Goal: Task Accomplishment & Management: Use online tool/utility

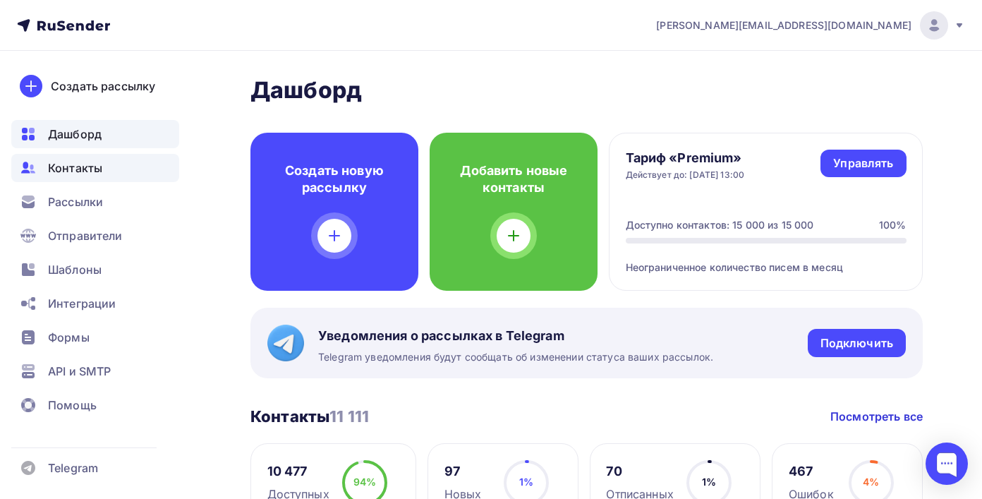
click at [101, 160] on span "Контакты" at bounding box center [75, 167] width 54 height 17
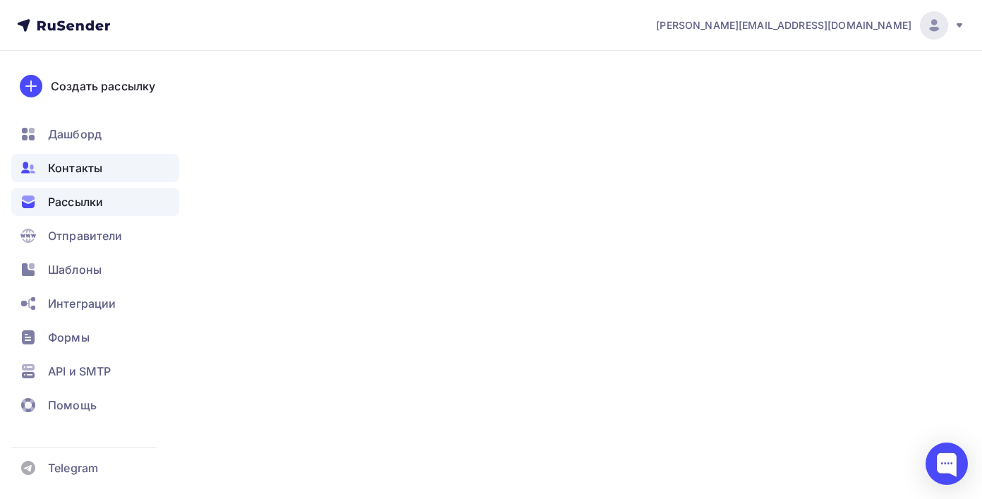
click at [101, 210] on span "Рассылки" at bounding box center [75, 201] width 55 height 17
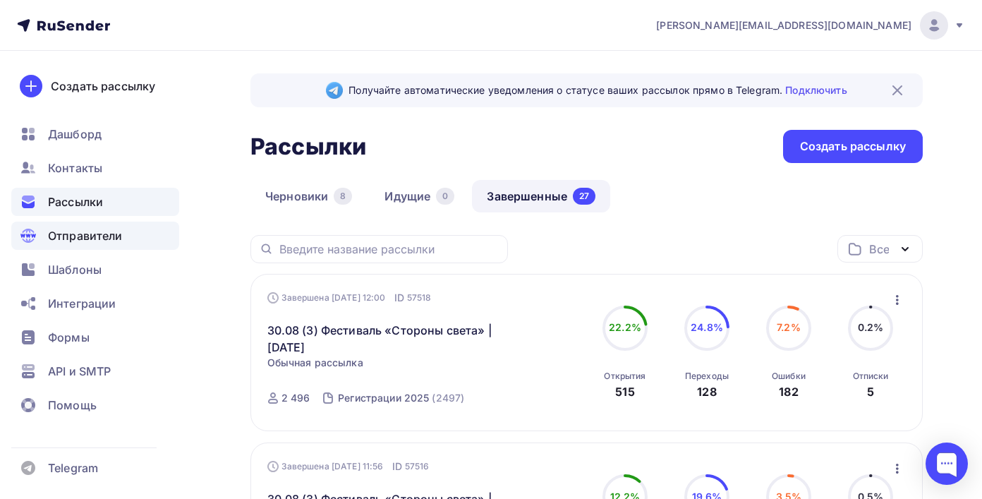
click at [79, 226] on div "Отправители" at bounding box center [95, 236] width 168 height 28
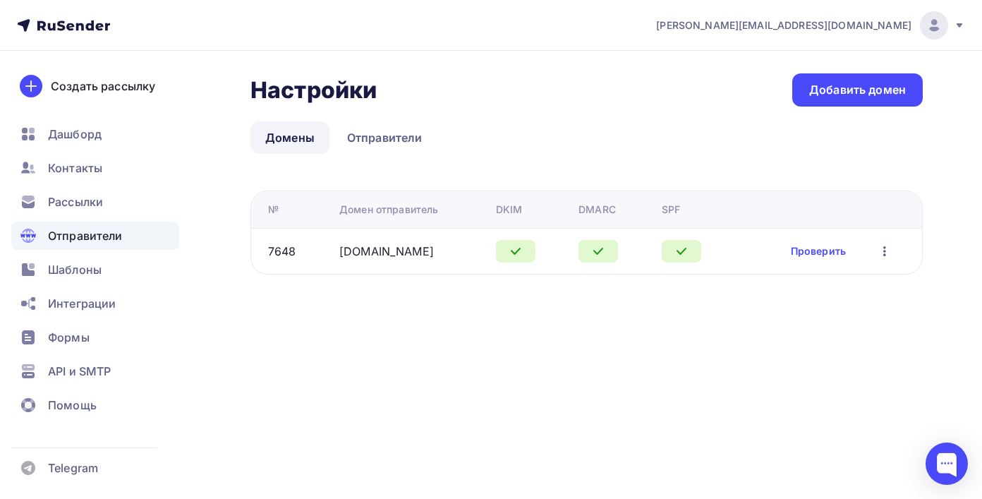
click at [115, 183] on ul "Дашборд Контакты Рассылки Отправители Шаблоны Интеграции Формы API и SMTP Помощь" at bounding box center [95, 273] width 168 height 307
click at [115, 165] on div "Контакты" at bounding box center [95, 168] width 168 height 28
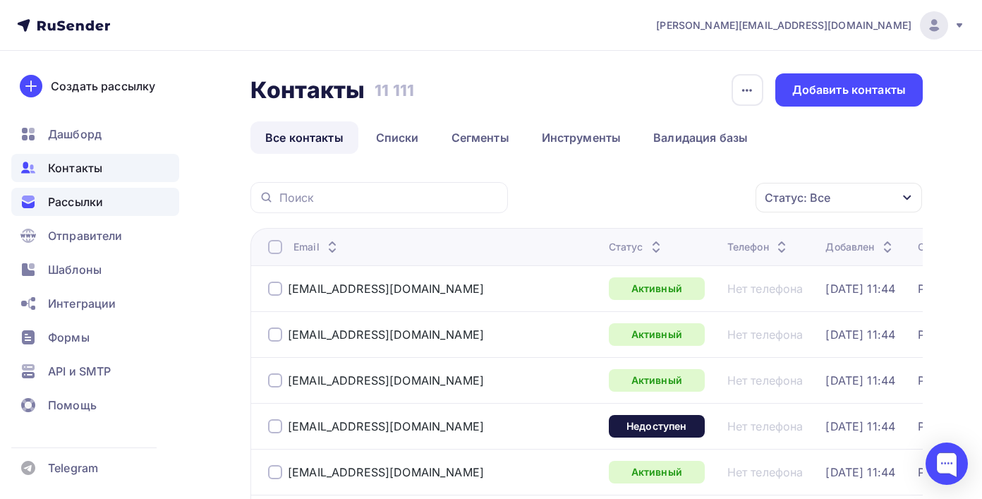
click at [106, 207] on div "Рассылки" at bounding box center [95, 202] width 168 height 28
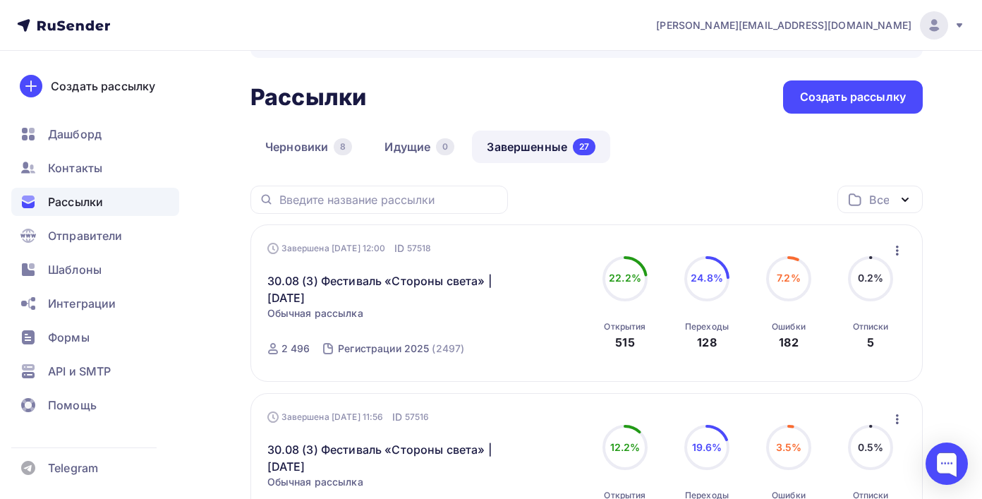
scroll to position [52, 0]
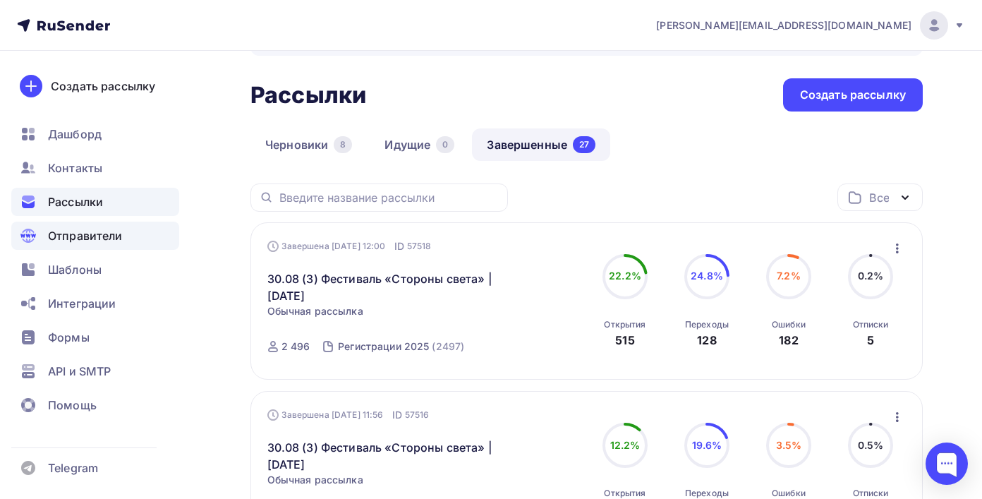
click at [55, 244] on div "Отправители" at bounding box center [95, 236] width 168 height 28
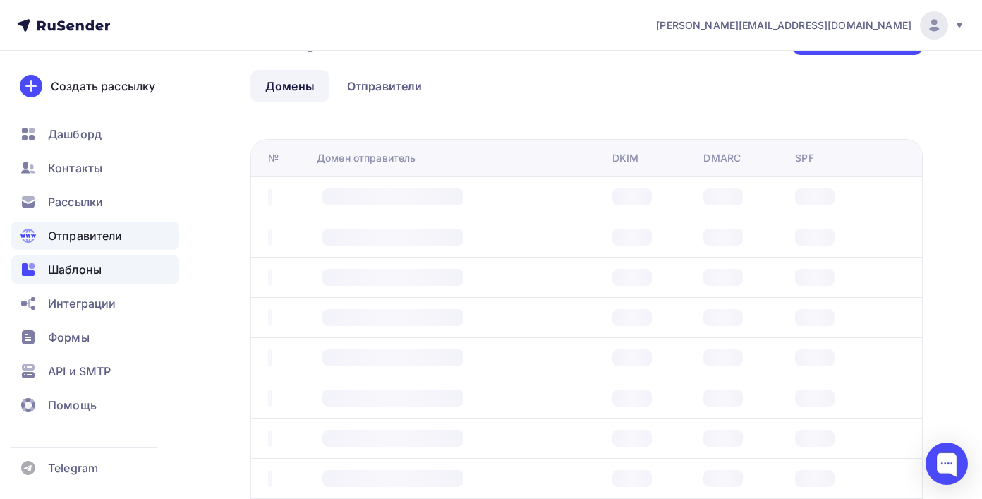
click at [63, 269] on span "Шаблоны" at bounding box center [75, 269] width 54 height 17
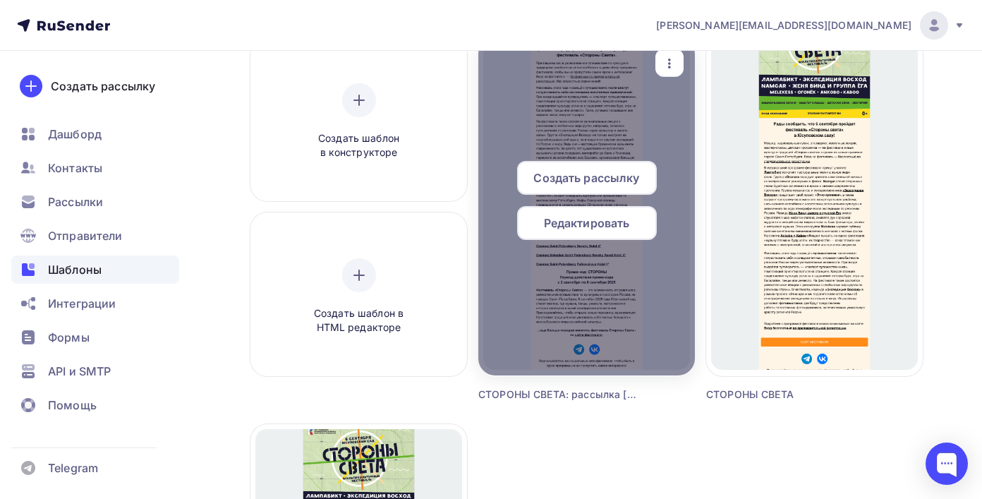
scroll to position [143, 0]
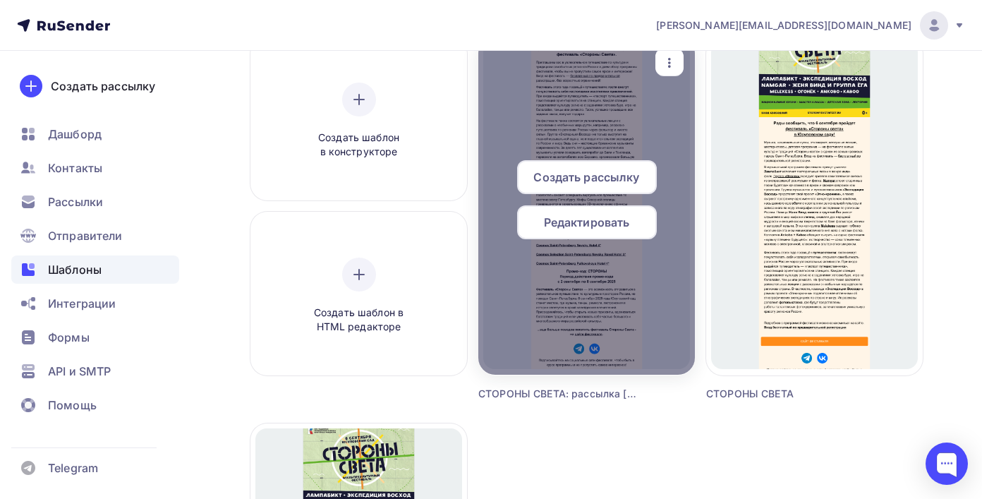
click at [665, 60] on icon "button" at bounding box center [669, 62] width 17 height 17
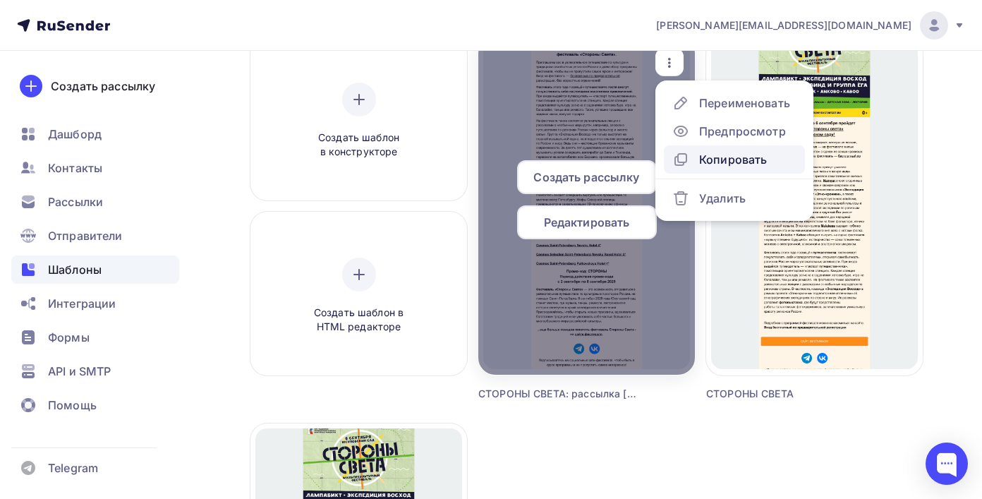
click at [692, 155] on div "Копировать" at bounding box center [720, 159] width 95 height 17
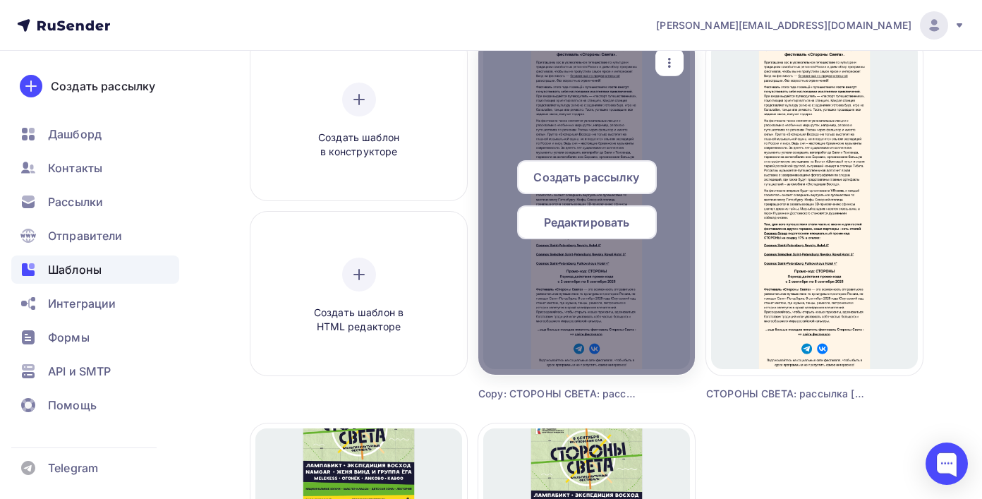
click at [603, 227] on span "Редактировать" at bounding box center [587, 222] width 86 height 17
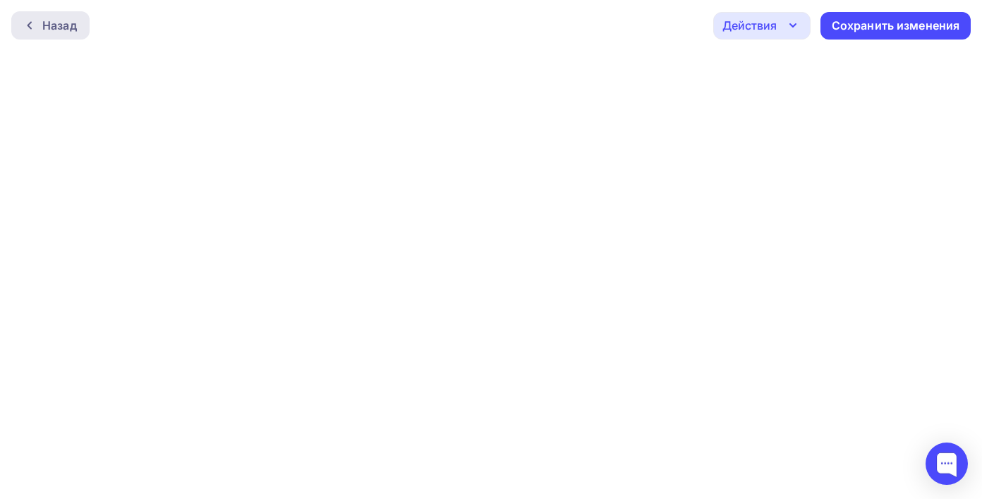
click at [52, 21] on div "Назад" at bounding box center [59, 25] width 35 height 17
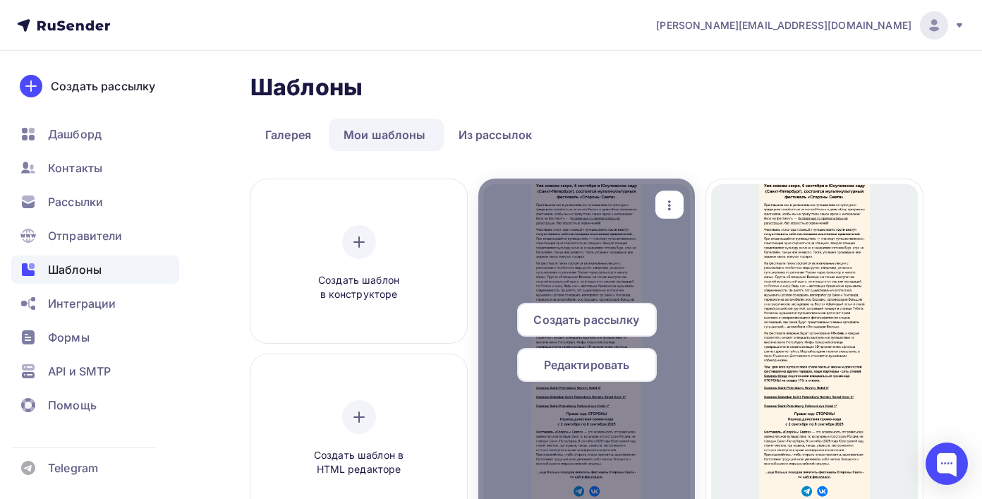
click at [663, 184] on div at bounding box center [586, 348] width 217 height 339
click at [668, 204] on icon "button" at bounding box center [669, 205] width 17 height 17
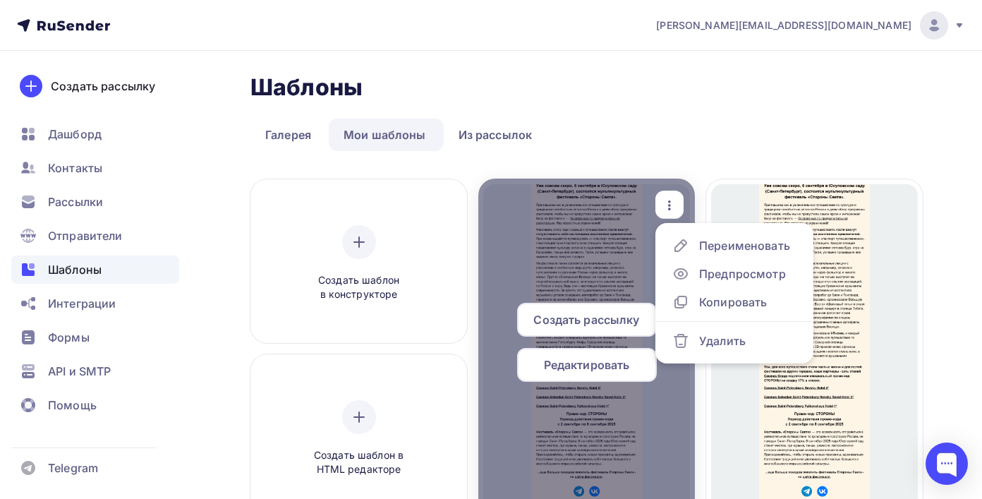
click at [714, 226] on ul "Переименовать Предпросмотр Копировать Удалить" at bounding box center [735, 293] width 158 height 140
click at [714, 237] on div "Переименовать" at bounding box center [744, 245] width 91 height 17
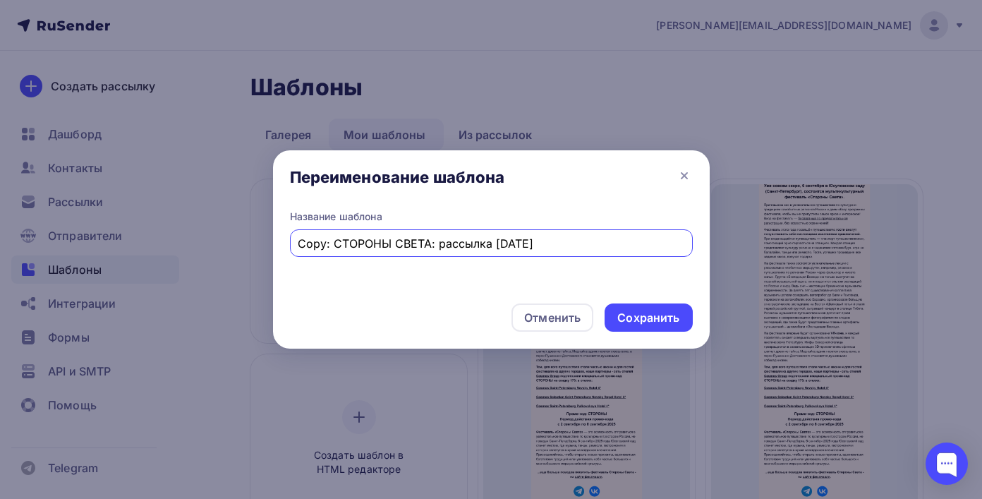
drag, startPoint x: 337, startPoint y: 243, endPoint x: 255, endPoint y: 245, distance: 81.9
click at [254, 245] on div "Переименование шаблона Название шаблона Copy: СТОРОНЫ СВЕТА: рассылка [DATE] От…" at bounding box center [491, 249] width 982 height 499
drag, startPoint x: 566, startPoint y: 246, endPoint x: 488, endPoint y: 243, distance: 77.7
click at [490, 245] on input "СТОРОНЫ СВЕТА: рассылка [DATE]" at bounding box center [491, 243] width 387 height 17
type input "СТОРОНЫ СВЕТА: рассылка [DATE]"
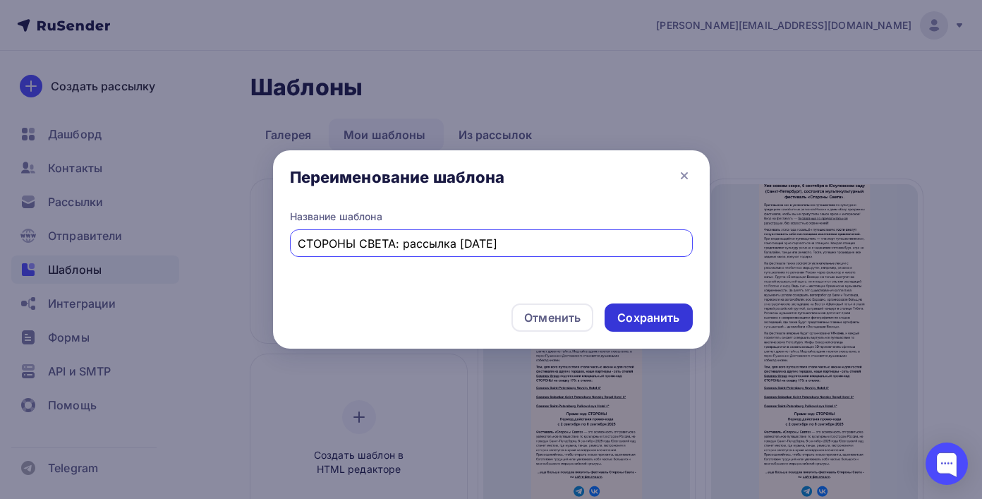
click at [632, 329] on div "Сохранить" at bounding box center [649, 317] width 88 height 28
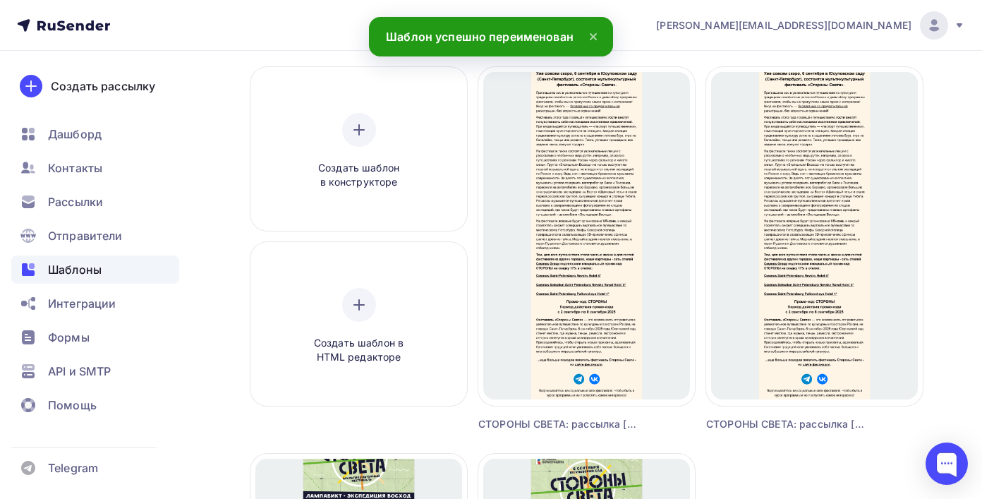
scroll to position [162, 0]
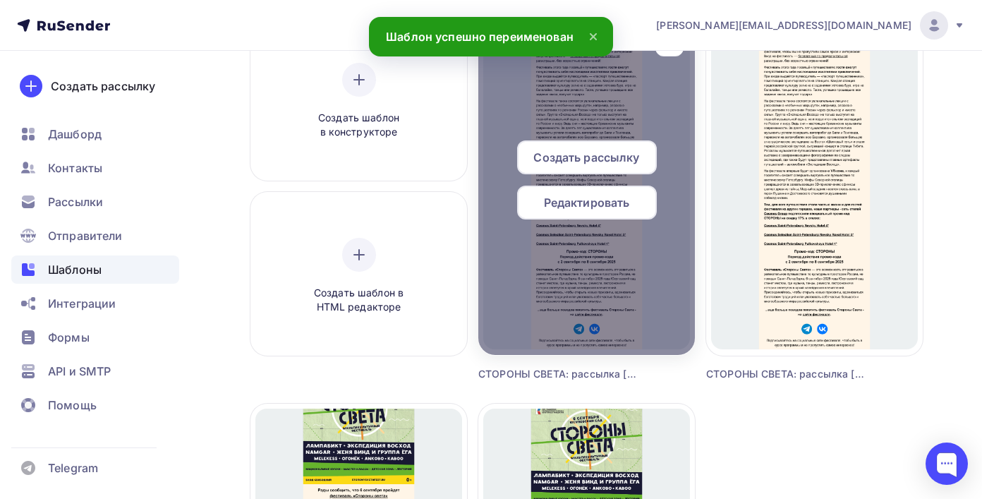
click at [623, 261] on div at bounding box center [586, 185] width 217 height 339
click at [610, 200] on span "Редактировать" at bounding box center [587, 202] width 86 height 17
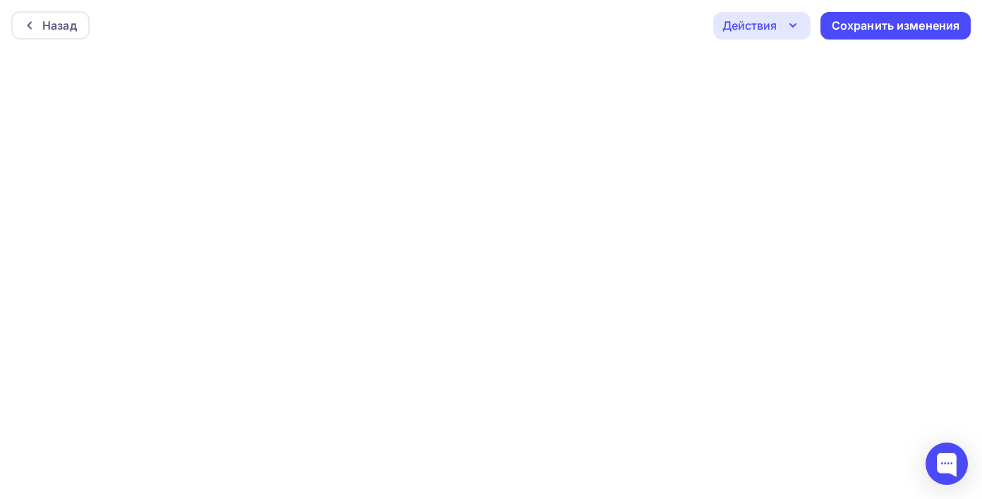
click at [603, 33] on div "Назад Действия Отправить тестовое письмо Предпросмотр Выйти без сохранения Сохр…" at bounding box center [491, 25] width 982 height 51
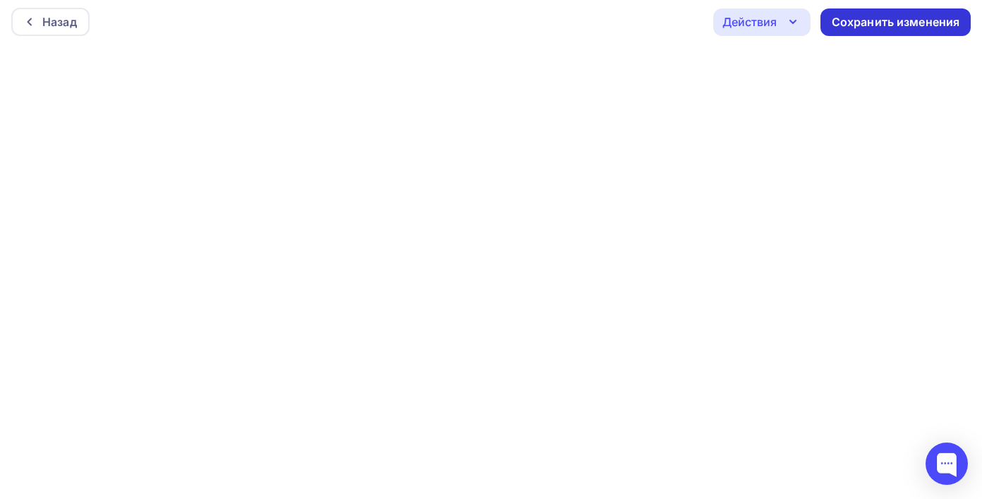
click at [867, 26] on div "Сохранить изменения" at bounding box center [896, 22] width 128 height 16
click at [874, 23] on div "Сохранить изменения" at bounding box center [896, 22] width 128 height 16
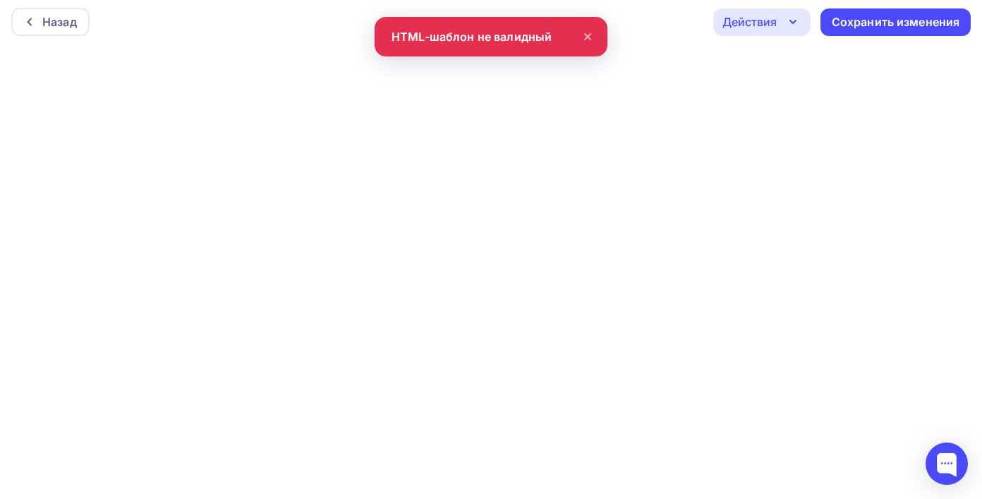
click at [783, 44] on div "Назад Действия Отправить тестовое письмо Предпросмотр Выйти без сохранения Сохр…" at bounding box center [491, 21] width 982 height 51
click at [783, 36] on div "Назад Действия Отправить тестовое письмо Предпросмотр Выйти без сохранения Сохр…" at bounding box center [491, 21] width 982 height 51
click at [786, 30] on div "Действия" at bounding box center [761, 22] width 97 height 28
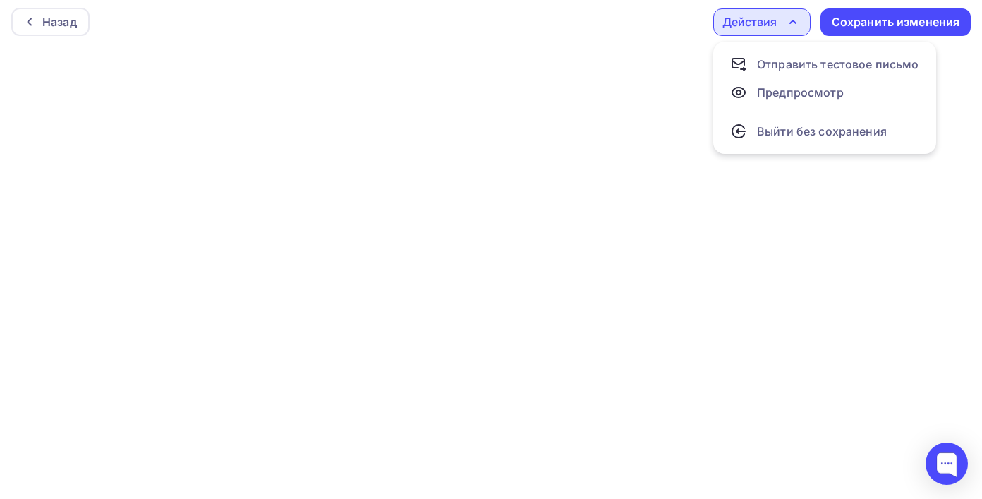
click at [595, 47] on iframe at bounding box center [491, 271] width 982 height 448
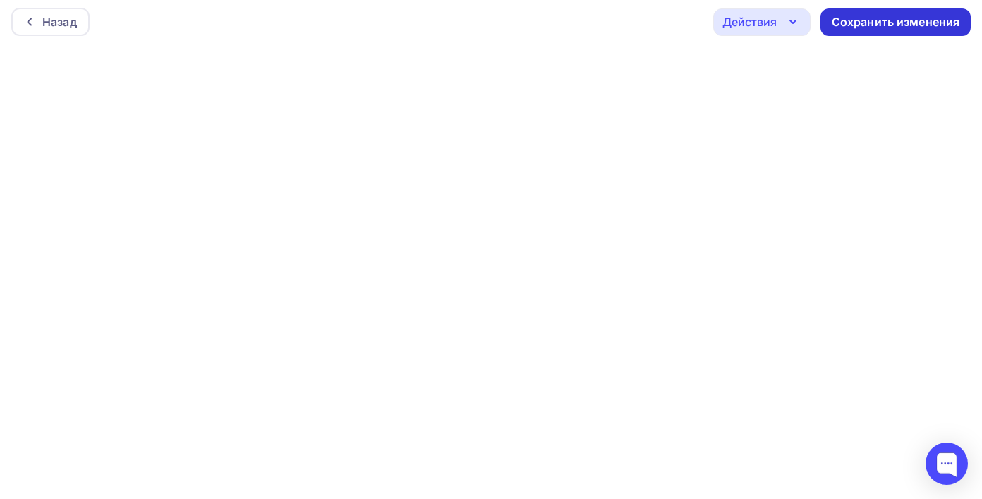
click at [872, 14] on div "Сохранить изменения" at bounding box center [896, 22] width 128 height 16
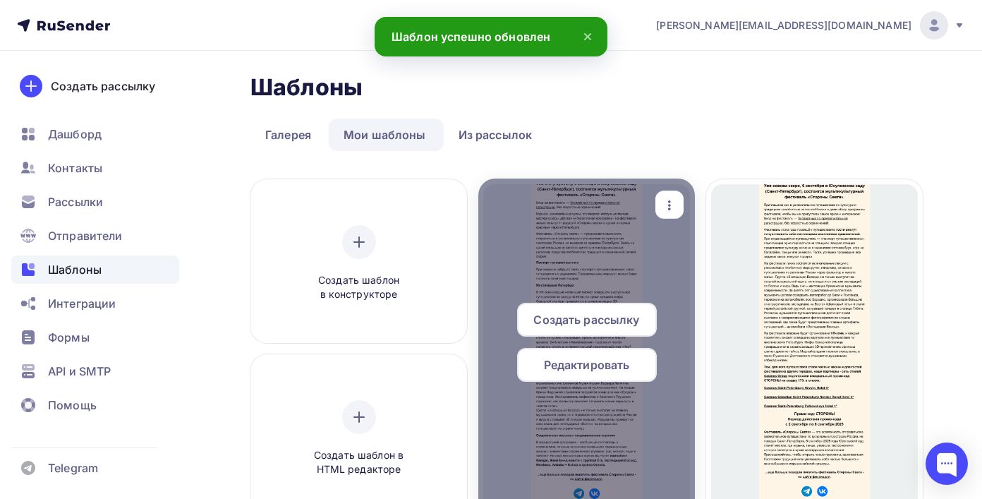
scroll to position [45, 0]
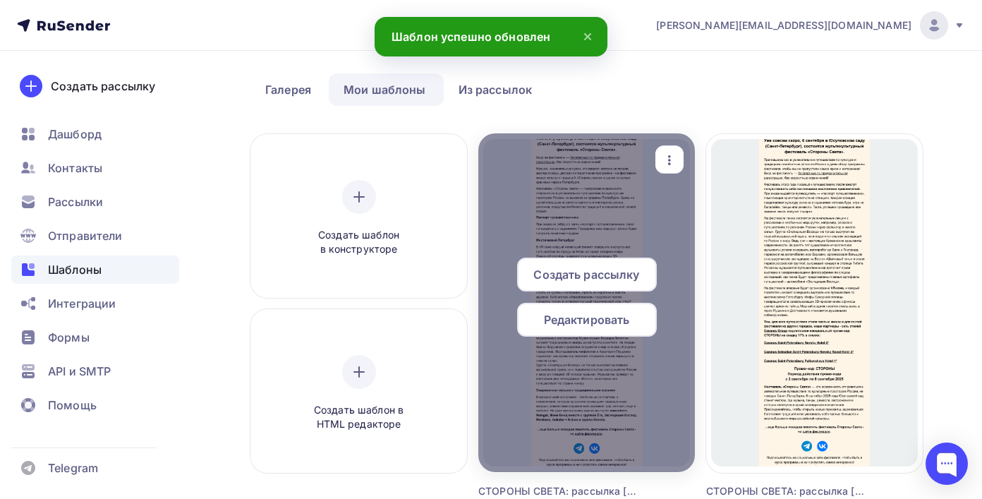
click at [687, 162] on div at bounding box center [586, 302] width 217 height 339
click at [677, 162] on icon "button" at bounding box center [669, 160] width 17 height 17
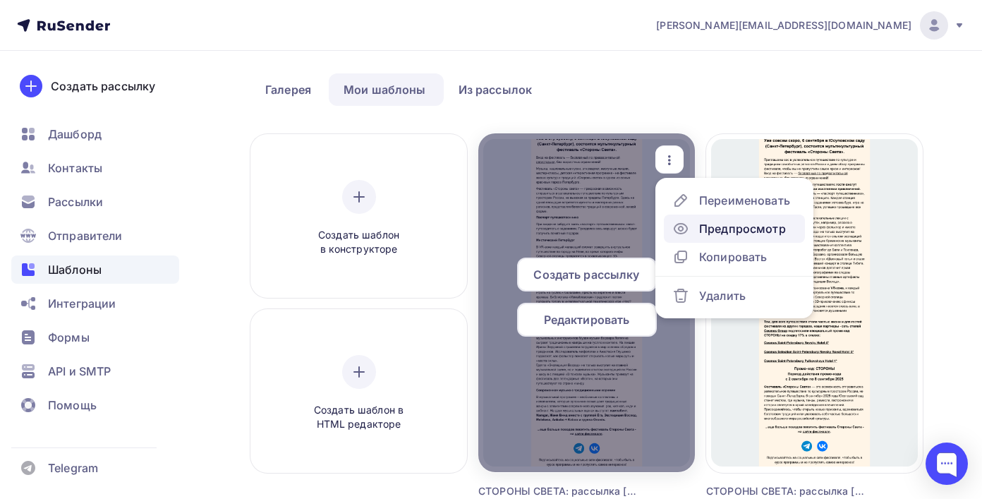
click at [697, 222] on div "Предпросмотр" at bounding box center [730, 228] width 114 height 17
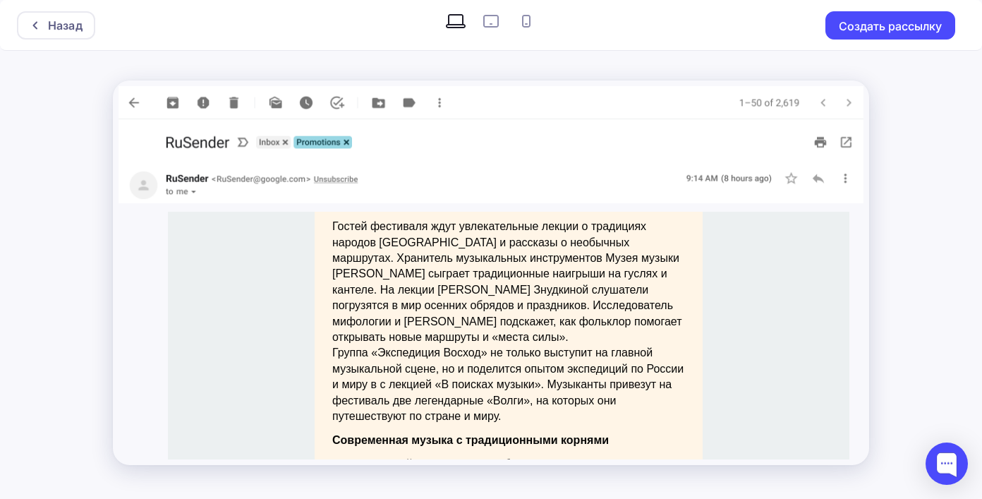
scroll to position [862, 0]
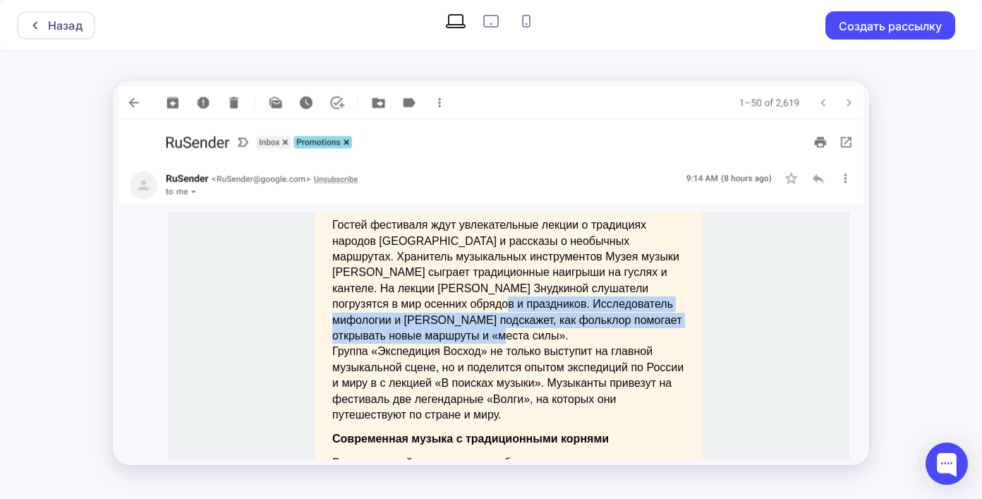
drag, startPoint x: 398, startPoint y: 289, endPoint x: 432, endPoint y: 317, distance: 44.1
click at [432, 317] on p "Гостей фестиваля ждут увлекательные лекции о традициях народов [GEOGRAPHIC_DATA…" at bounding box center [508, 280] width 353 height 126
copy p "Исследователь мифологии и [PERSON_NAME] подскажет, как фольклор помогает открыв…"
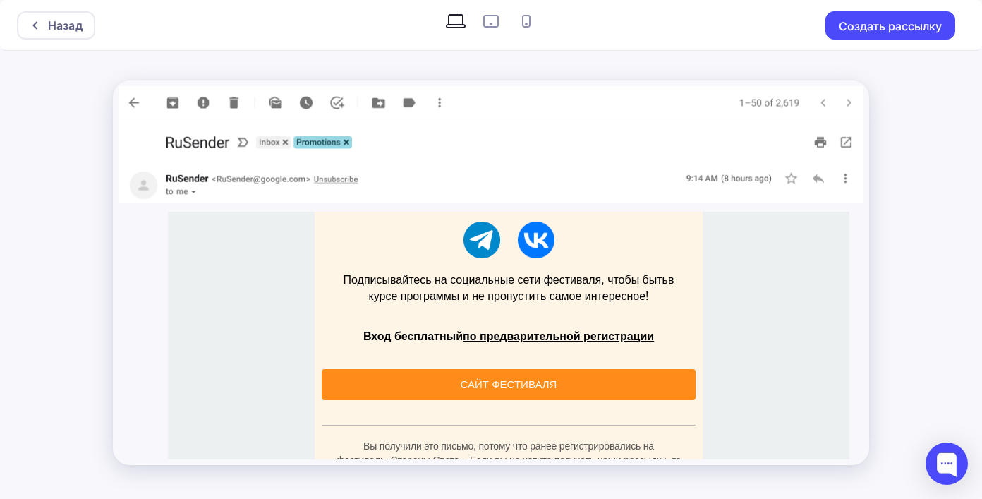
scroll to position [1288, 0]
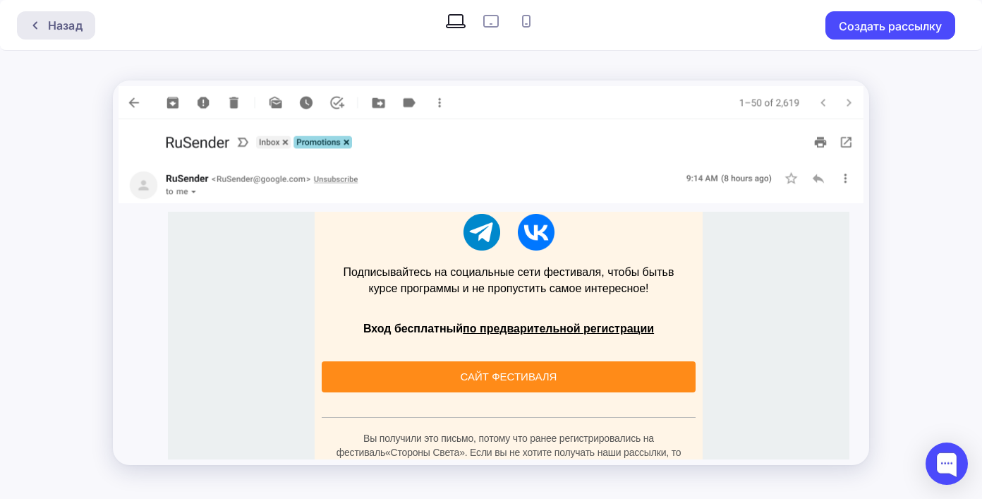
click at [63, 32] on div "Назад" at bounding box center [65, 25] width 35 height 17
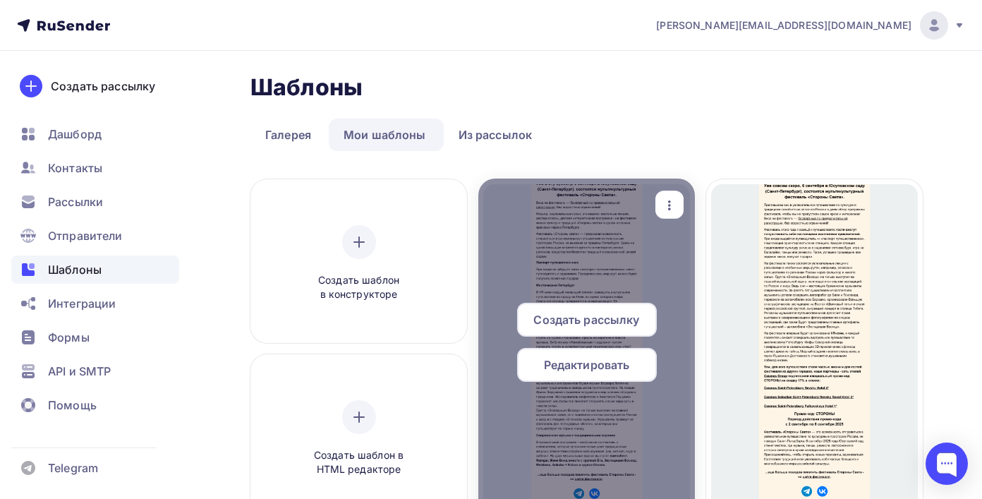
click at [609, 358] on span "Редактировать" at bounding box center [587, 364] width 86 height 17
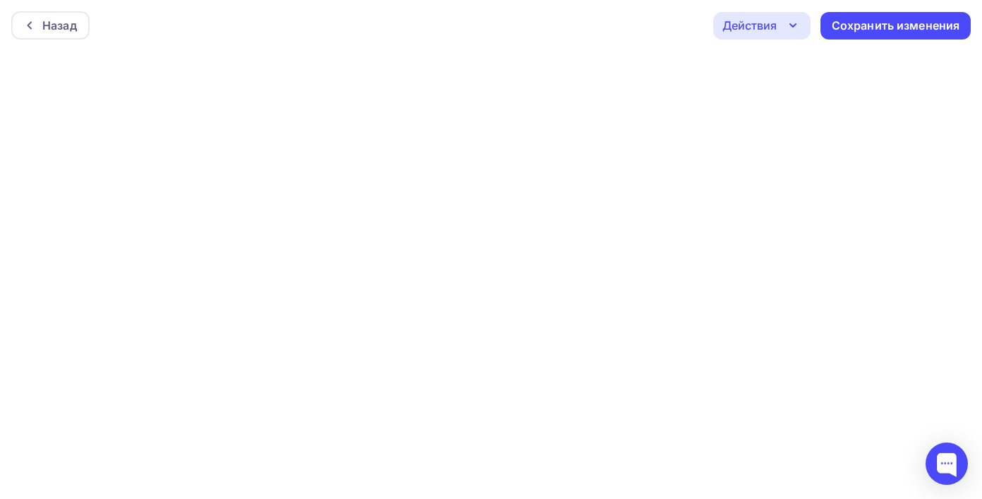
scroll to position [4, 0]
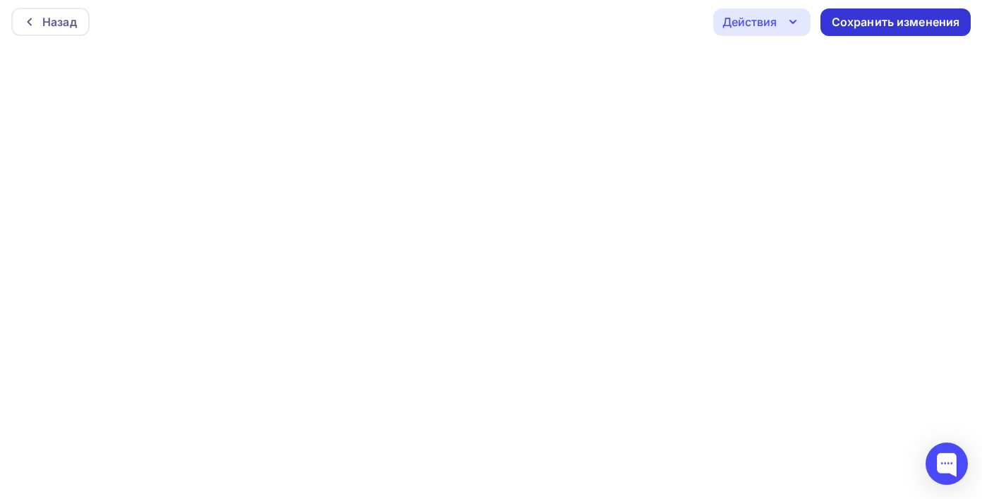
click at [839, 30] on div "Сохранить изменения" at bounding box center [896, 22] width 150 height 28
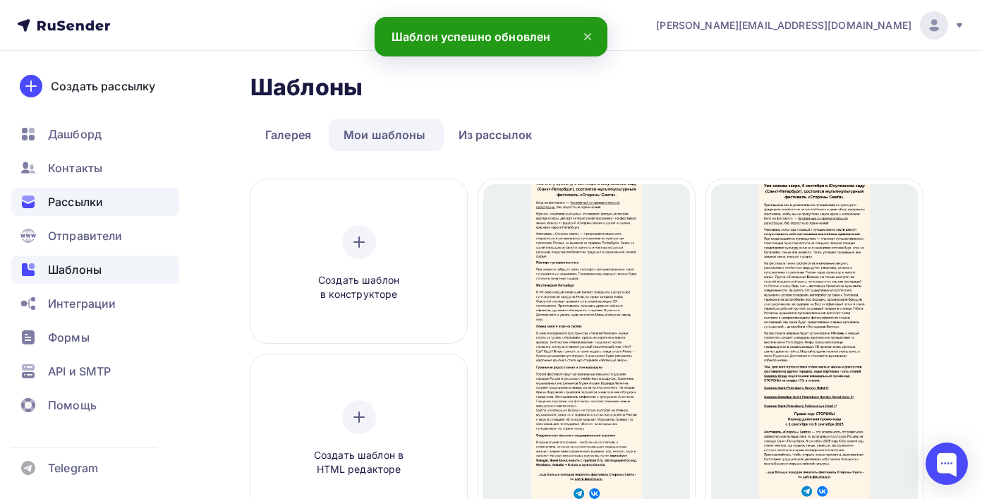
click at [105, 198] on div "Рассылки" at bounding box center [95, 202] width 168 height 28
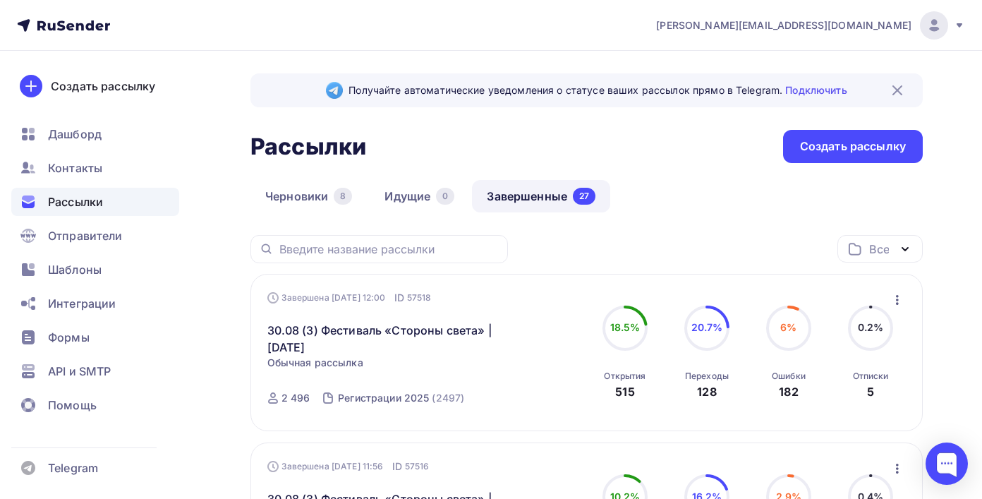
click at [896, 305] on icon "button" at bounding box center [897, 300] width 3 height 10
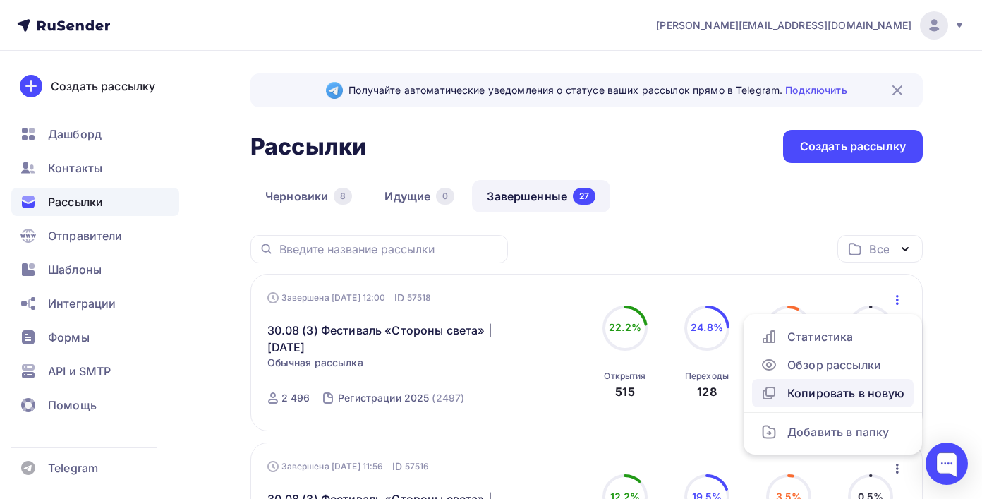
click at [840, 387] on div "Копировать в новую" at bounding box center [833, 393] width 145 height 17
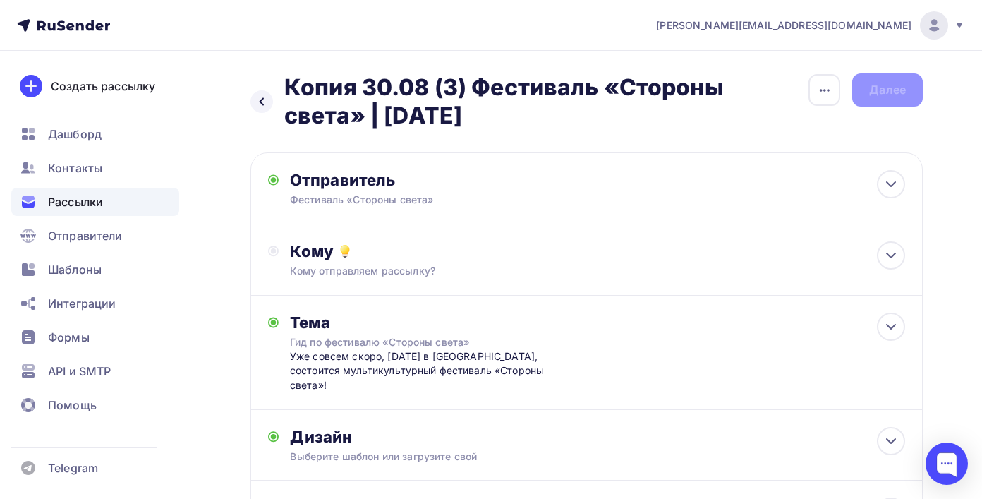
click at [500, 85] on h2 "Копия 30.08 (3) Фестиваль «Стороны света» | [DATE]" at bounding box center [546, 101] width 524 height 56
click at [829, 92] on icon "button" at bounding box center [824, 90] width 17 height 17
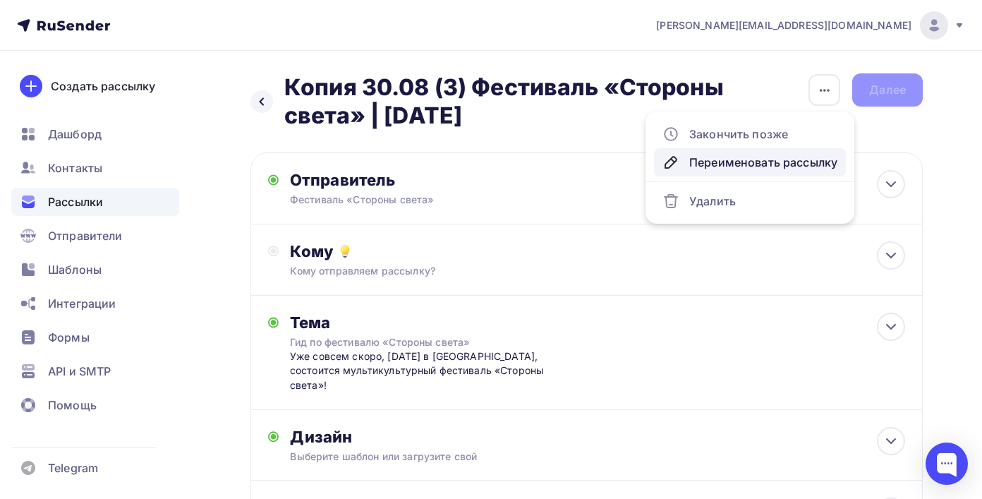
click at [752, 150] on link "Переименовать рассылку" at bounding box center [750, 162] width 192 height 28
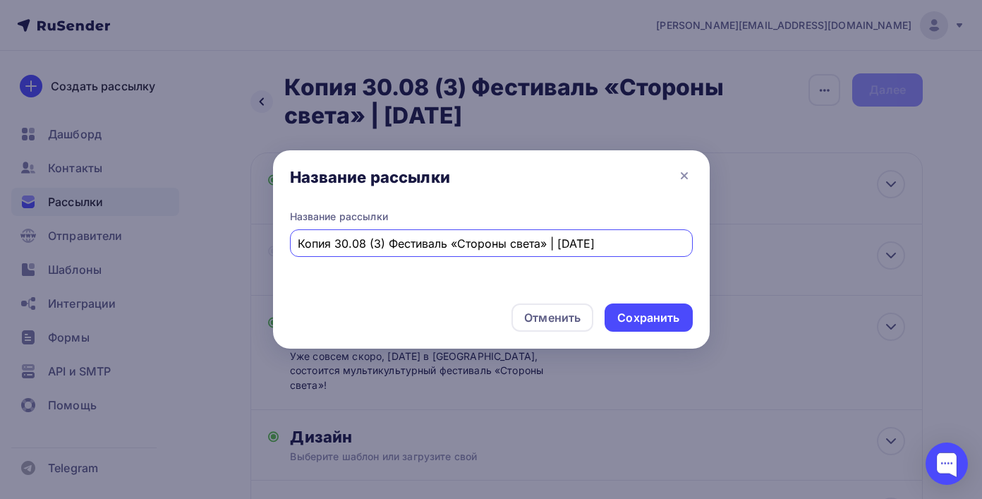
drag, startPoint x: 385, startPoint y: 245, endPoint x: 241, endPoint y: 239, distance: 144.1
click at [242, 239] on div "Название рассылки Название рассылки Копия 30.08 (3) Фестиваль «Стороны света» |…" at bounding box center [491, 249] width 982 height 499
type input "05.09 (тест) Фестиваль «Стороны света» | [DATE]"
click at [643, 310] on div "Сохранить" at bounding box center [648, 318] width 62 height 16
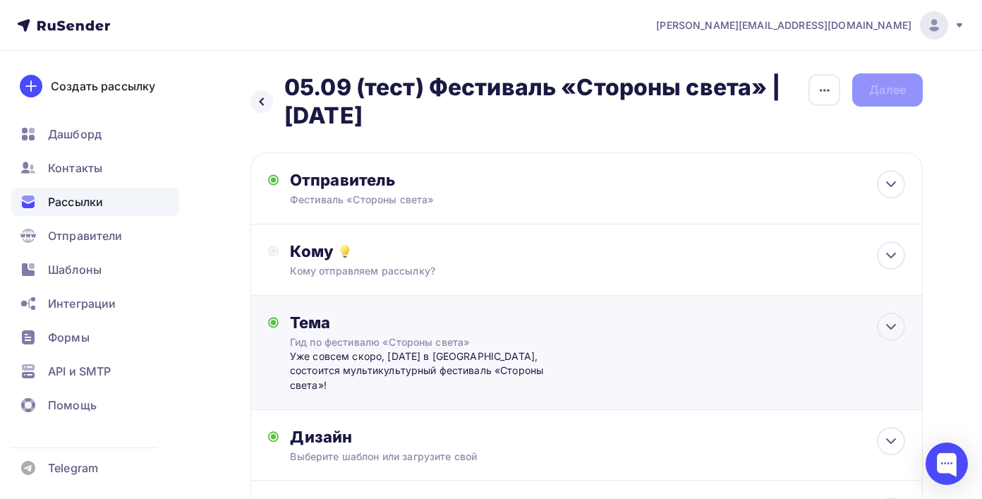
click at [622, 350] on div "Тема Гид по фестивалю «Стороны света» Уже совсем скоро, [DATE] в [GEOGRAPHIC_DA…" at bounding box center [587, 353] width 673 height 114
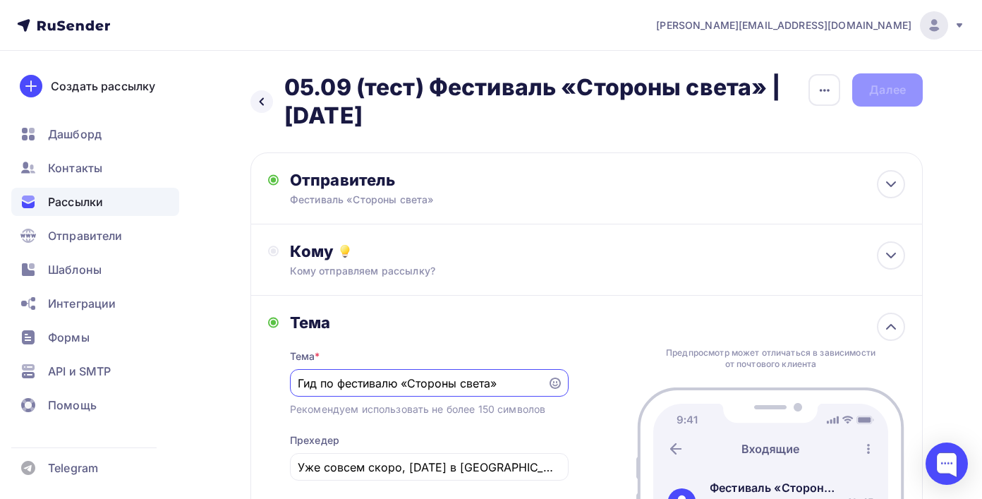
click at [490, 380] on input "Гид по фестивалю «Стороны света»" at bounding box center [418, 383] width 241 height 17
paste input "естиваль Стороны Света уже в эту [DATE]: [DATE] [GEOGRAPHIC_DATA], вход свободн…"
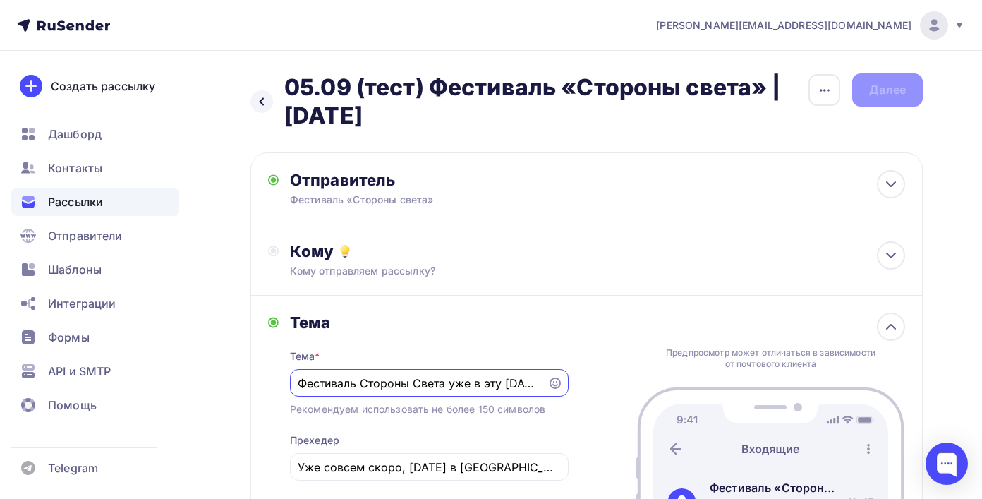
drag, startPoint x: 490, startPoint y: 380, endPoint x: 264, endPoint y: 371, distance: 226.0
click at [264, 371] on div "[PERSON_NAME] * Фестиваль Стороны Света уже в эту [DATE]: [DATE] [GEOGRAPHIC_DA…" at bounding box center [587, 422] width 673 height 253
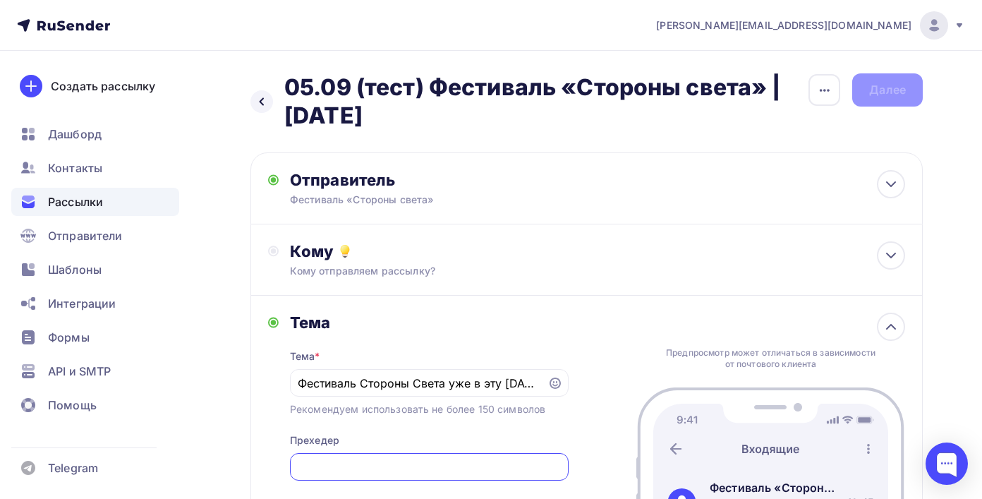
scroll to position [0, 356]
drag, startPoint x: 436, startPoint y: 470, endPoint x: 581, endPoint y: 471, distance: 145.4
click at [581, 471] on div "[PERSON_NAME] * Фестиваль Стороны Света уже в эту [DATE]: [DATE] [GEOGRAPHIC_DA…" at bounding box center [587, 422] width 673 height 253
click at [509, 471] on input "Уже совсем скоро, [DATE] в [GEOGRAPHIC_DATA], состоится мультикультурный фестив…" at bounding box center [429, 467] width 263 height 17
drag, startPoint x: 462, startPoint y: 471, endPoint x: 556, endPoint y: 474, distance: 94.6
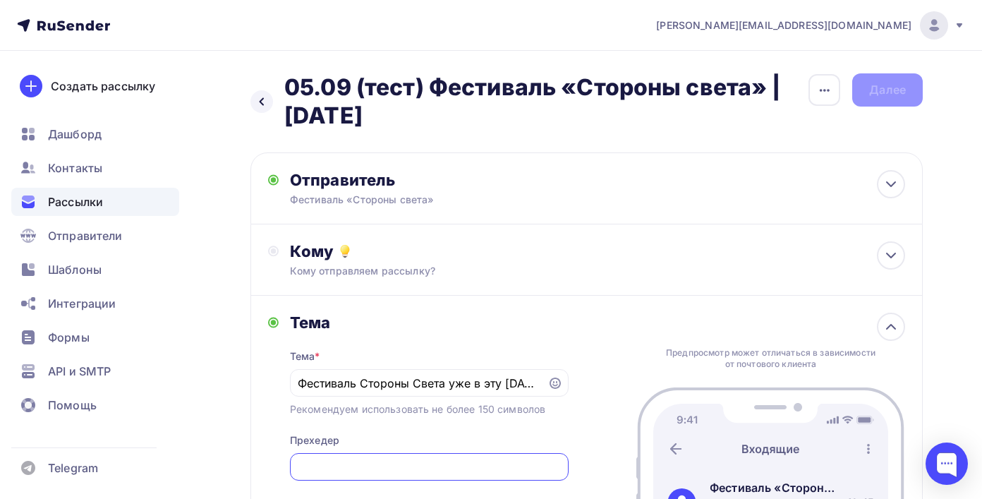
click at [556, 474] on input "Уже совсем скоро, [DATE] в [GEOGRAPHIC_DATA], состоится мультикультурный фестив…" at bounding box center [429, 467] width 263 height 17
click at [360, 386] on input "Фестиваль Стороны Света уже в эту [DATE]: [DATE] [GEOGRAPHIC_DATA], вход свобод…" at bounding box center [418, 383] width 241 height 17
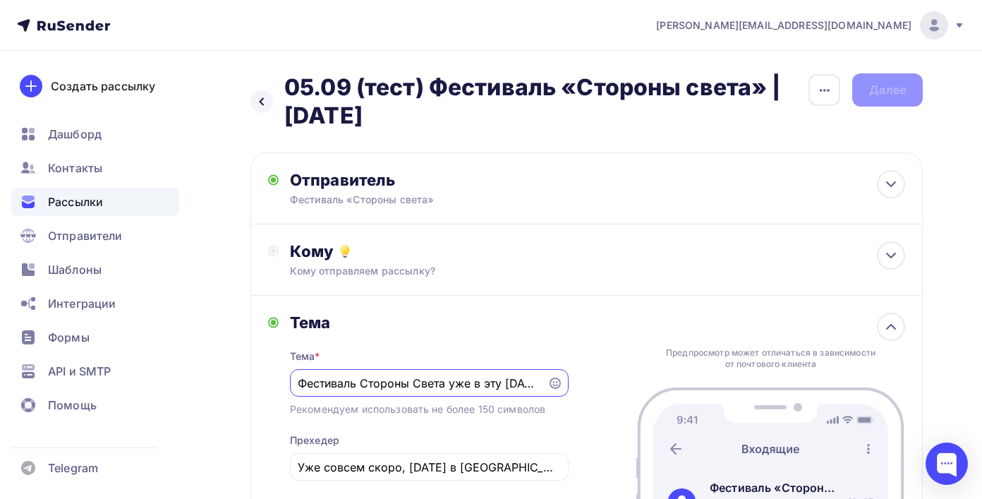
drag, startPoint x: 363, startPoint y: 385, endPoint x: 447, endPoint y: 387, distance: 83.3
click at [447, 387] on input "Фестиваль Стороны Света уже в эту [DATE]: [DATE] [GEOGRAPHIC_DATA], вход свобод…" at bounding box center [418, 383] width 241 height 17
paste input "«Стороны света»"
drag, startPoint x: 495, startPoint y: 378, endPoint x: 603, endPoint y: 385, distance: 107.5
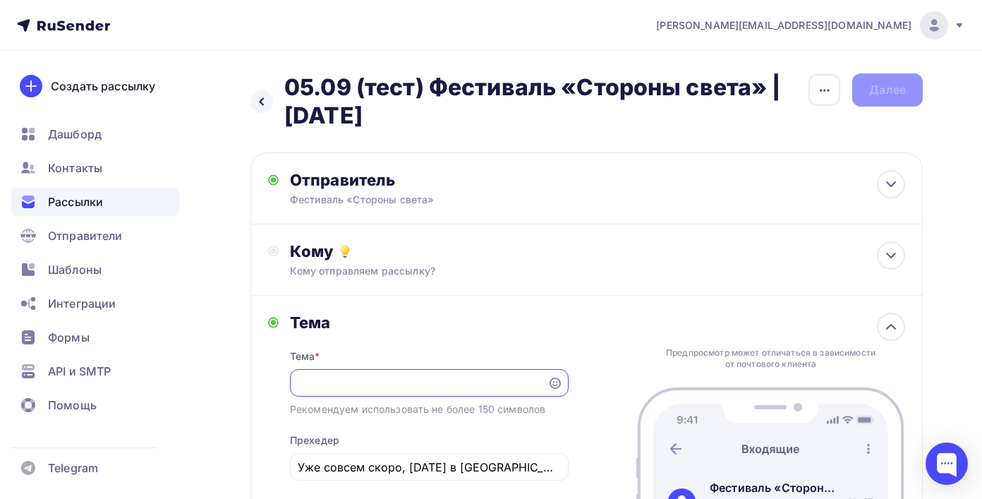
click at [602, 385] on div "[PERSON_NAME] * Фестиваль «Стороны света» уже в эту [DATE]: [DATE] [GEOGRAPHIC_…" at bounding box center [587, 422] width 673 height 253
type input "Фестиваль «Стороны света» уже в эту [DATE]: [DATE] [GEOGRAPHIC_DATA], вход своб…"
click at [613, 344] on div "[PERSON_NAME] * Фестиваль «Стороны света» уже в эту [DATE]: [DATE] [GEOGRAPHIC_…" at bounding box center [587, 422] width 673 height 253
click at [434, 270] on div "Кому отправляем рассылку?" at bounding box center [566, 271] width 553 height 14
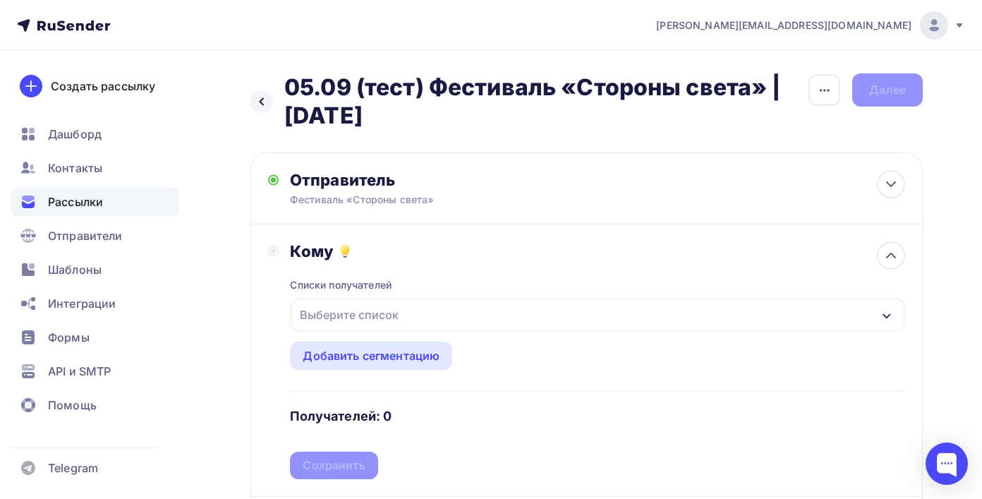
click at [464, 310] on div "Выберите список" at bounding box center [598, 314] width 614 height 32
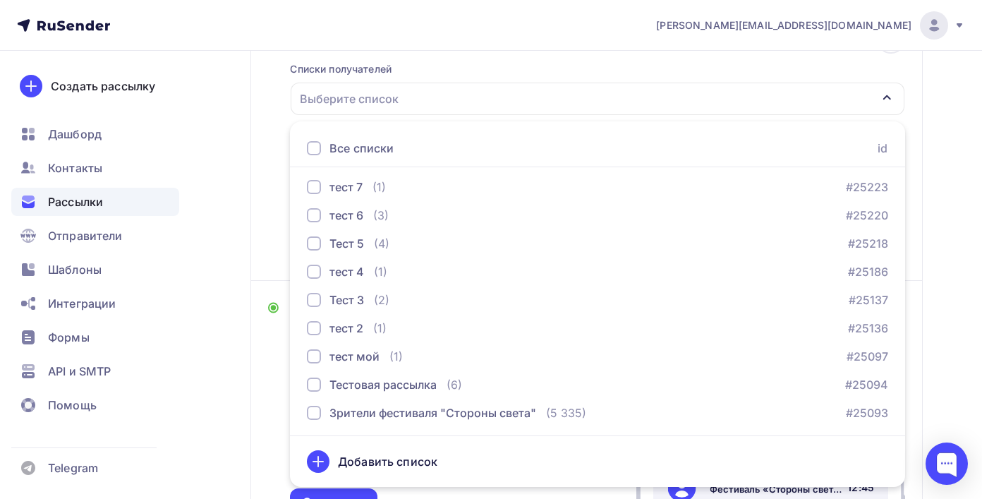
scroll to position [236, 0]
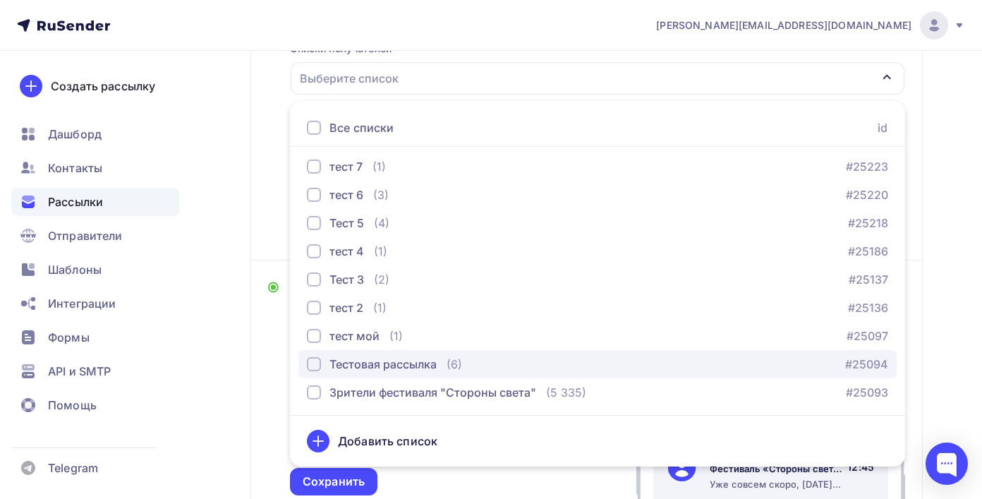
click at [409, 369] on div "Тестовая рассылка" at bounding box center [383, 364] width 107 height 17
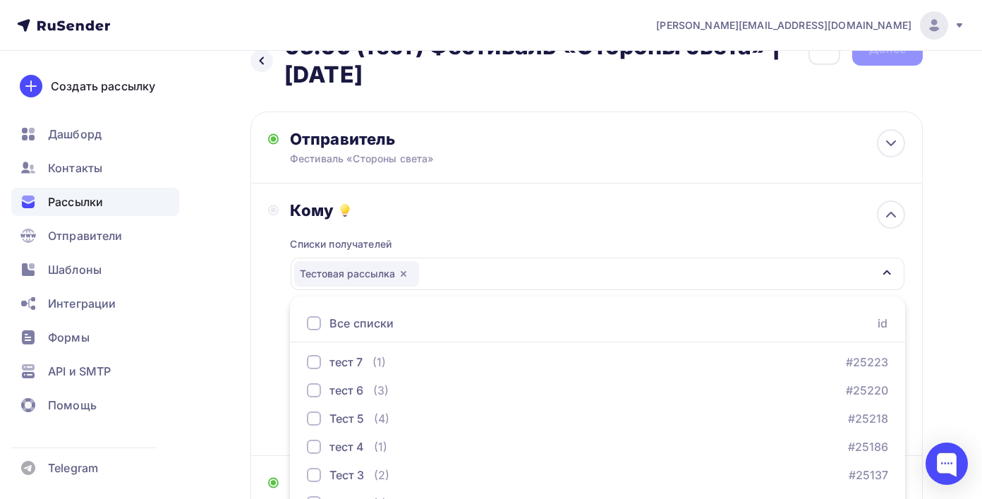
scroll to position [0, 0]
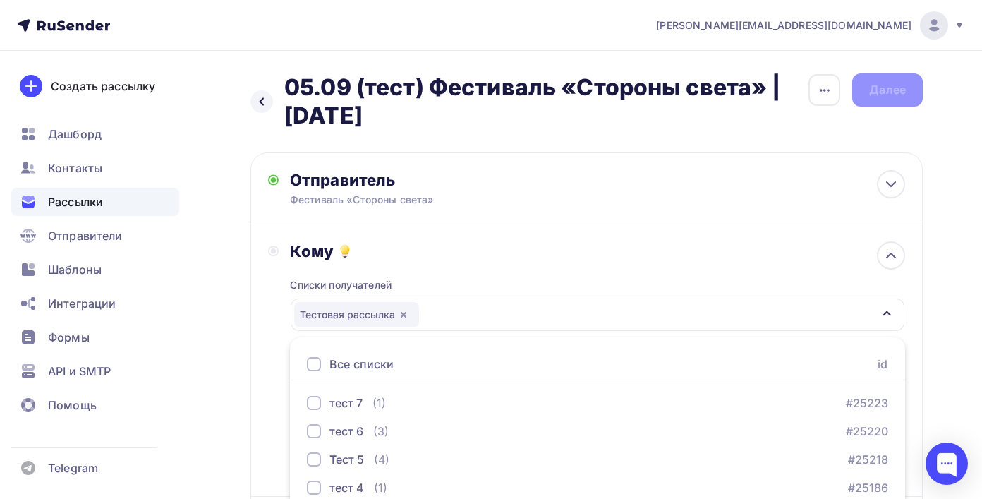
click at [481, 258] on div "Кому" at bounding box center [597, 251] width 615 height 20
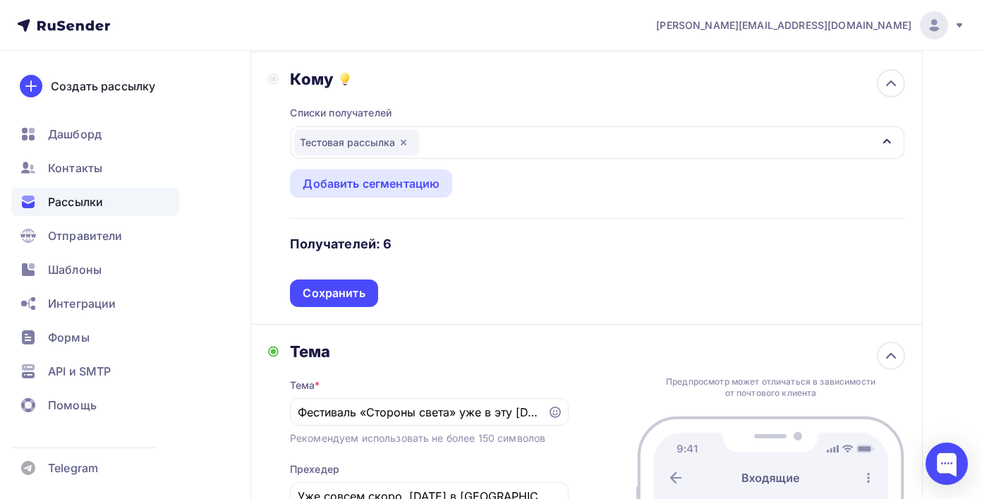
scroll to position [204, 0]
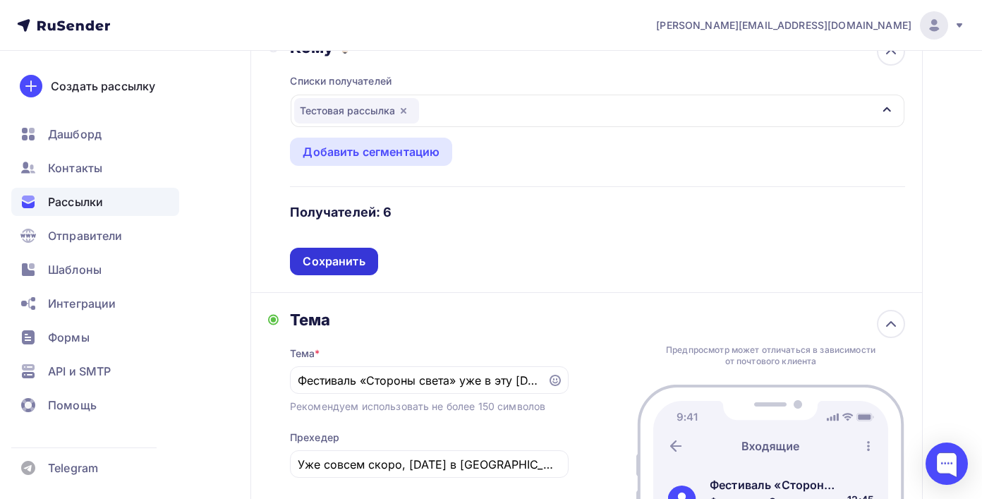
click at [364, 266] on div "Сохранить" at bounding box center [334, 261] width 62 height 16
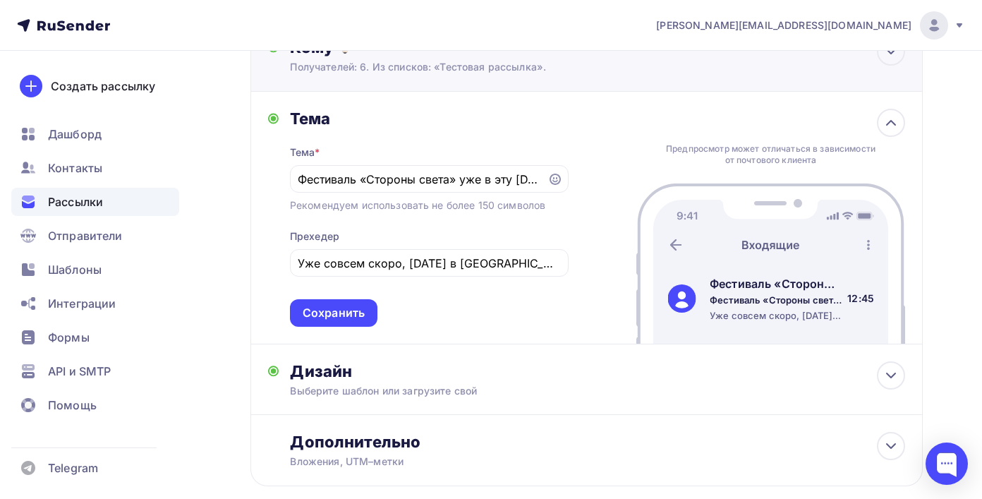
scroll to position [250, 0]
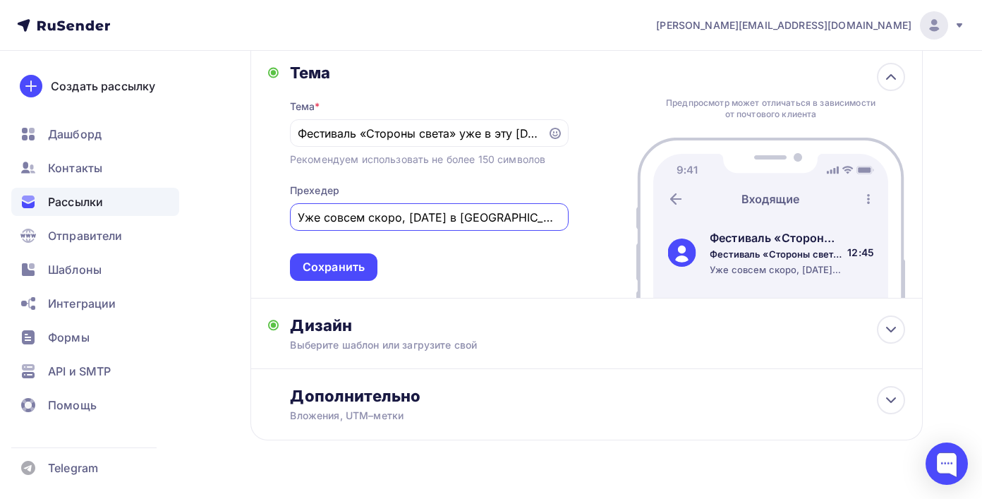
click at [394, 219] on input "Уже совсем скоро, [DATE] в [GEOGRAPHIC_DATA], состоится мультикультурный фестив…" at bounding box center [429, 217] width 263 height 17
drag, startPoint x: 298, startPoint y: 222, endPoint x: 402, endPoint y: 222, distance: 103.0
click at [402, 222] on input "Уже совсем скоро, [DATE] в [GEOGRAPHIC_DATA], состоится мультикультурный фестив…" at bounding box center [429, 217] width 263 height 17
type input "Уже в эту [DATE] в [GEOGRAPHIC_DATA], состоится мультикультурный фестиваль «Сто…"
drag, startPoint x: 445, startPoint y: 229, endPoint x: 577, endPoint y: 228, distance: 131.3
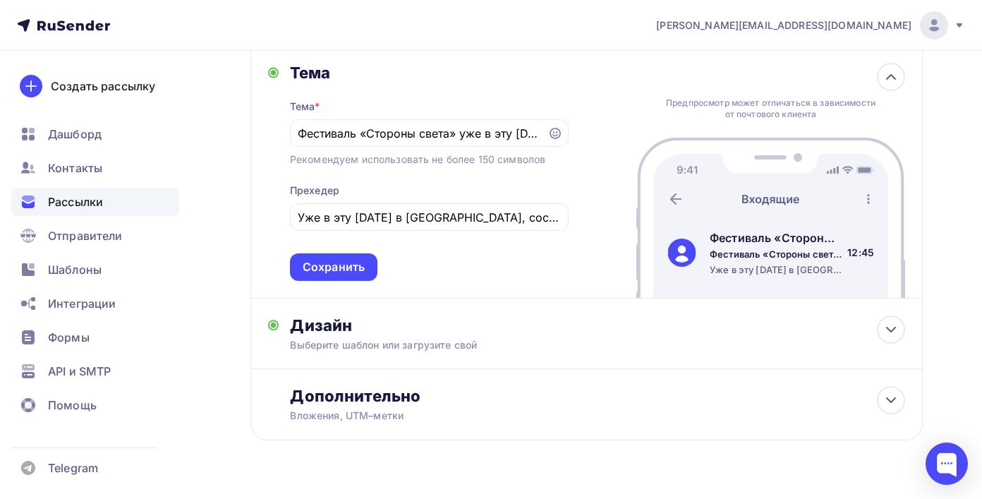
click at [576, 229] on div "[PERSON_NAME] * Фестиваль «Стороны света» уже в эту [DATE]: [DATE] [GEOGRAPHIC_…" at bounding box center [587, 172] width 673 height 253
drag, startPoint x: 488, startPoint y: 217, endPoint x: 591, endPoint y: 229, distance: 103.6
click at [592, 229] on div "[PERSON_NAME] * Фестиваль «Стороны света» уже в эту [DATE]: [DATE] [GEOGRAPHIC_…" at bounding box center [587, 172] width 673 height 253
click at [349, 263] on div "Сохранить" at bounding box center [334, 267] width 62 height 16
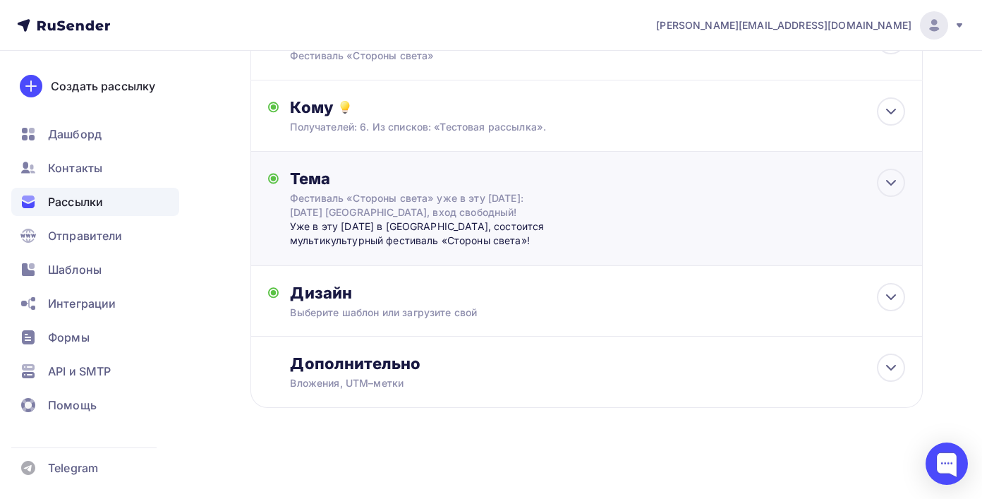
scroll to position [0, 0]
click at [366, 291] on div "Дизайн" at bounding box center [597, 293] width 615 height 20
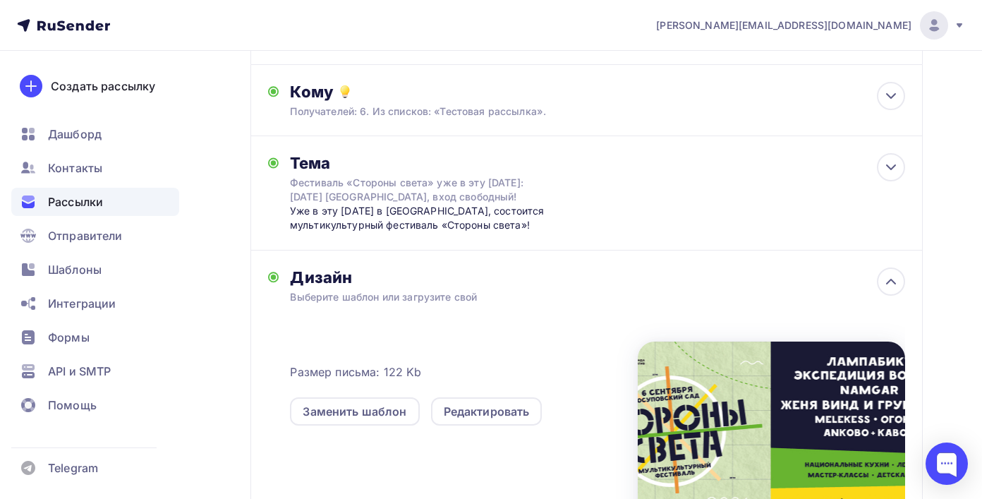
scroll to position [250, 0]
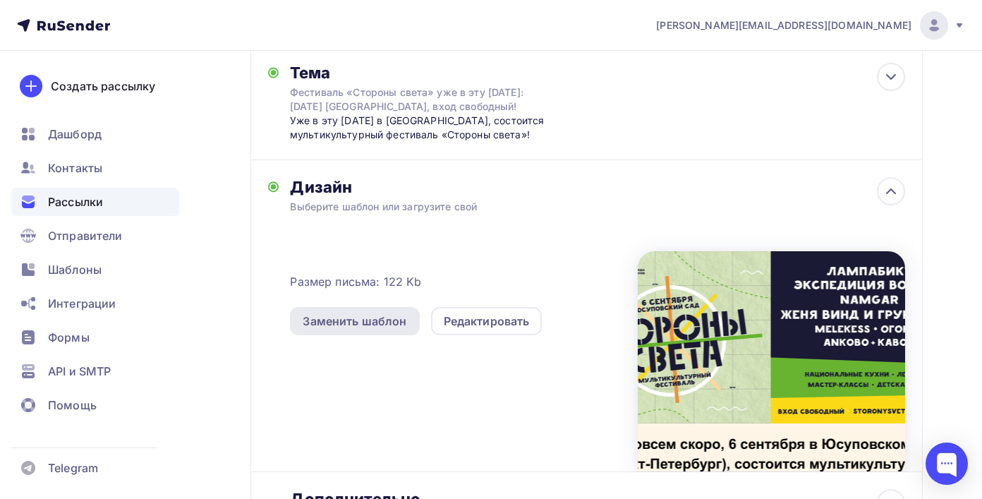
click at [401, 330] on div "Заменить шаблон" at bounding box center [355, 321] width 104 height 17
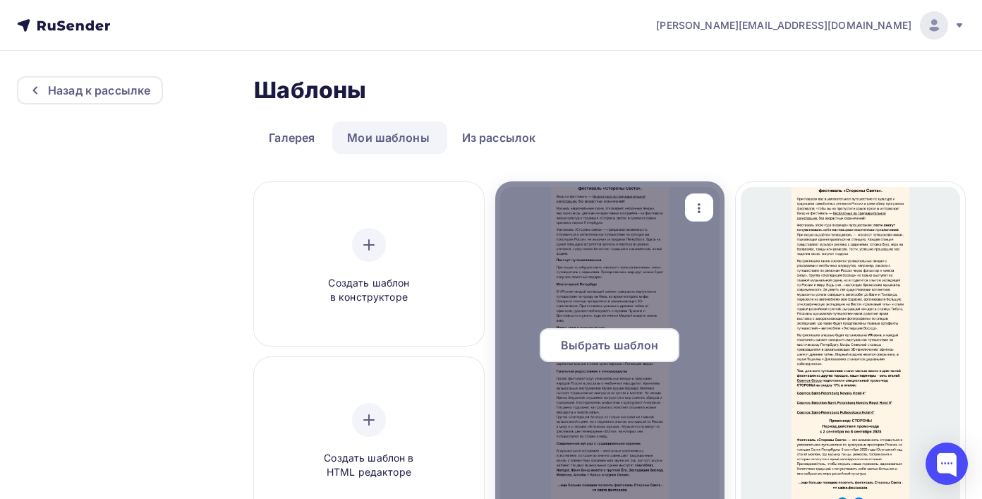
click at [674, 315] on div at bounding box center [609, 350] width 229 height 339
click at [639, 342] on span "Выбрать шаблон" at bounding box center [610, 345] width 98 height 17
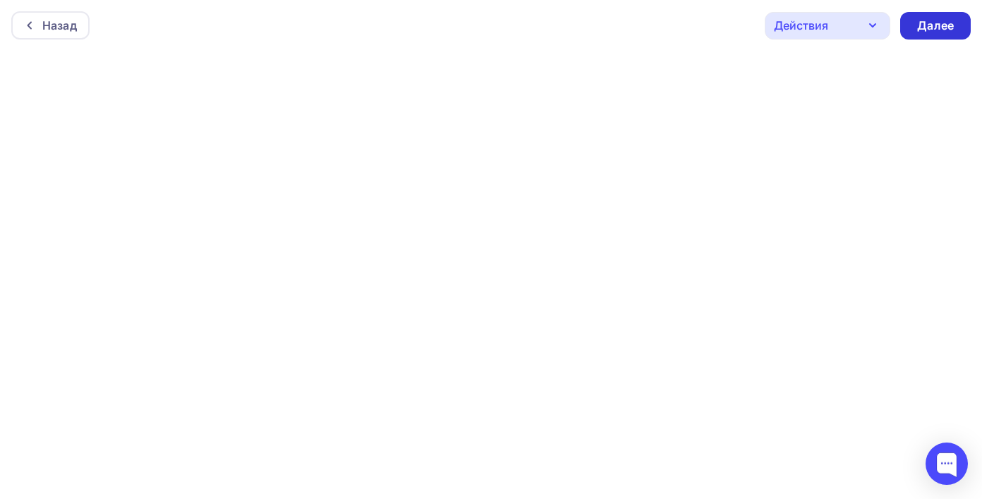
click at [920, 21] on div "Далее" at bounding box center [935, 26] width 37 height 16
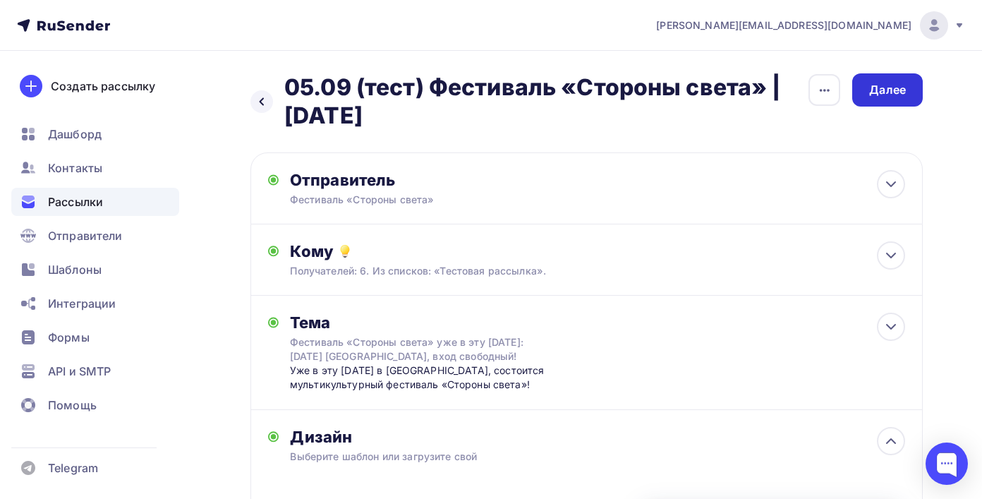
click at [892, 104] on div "Далее" at bounding box center [887, 89] width 71 height 33
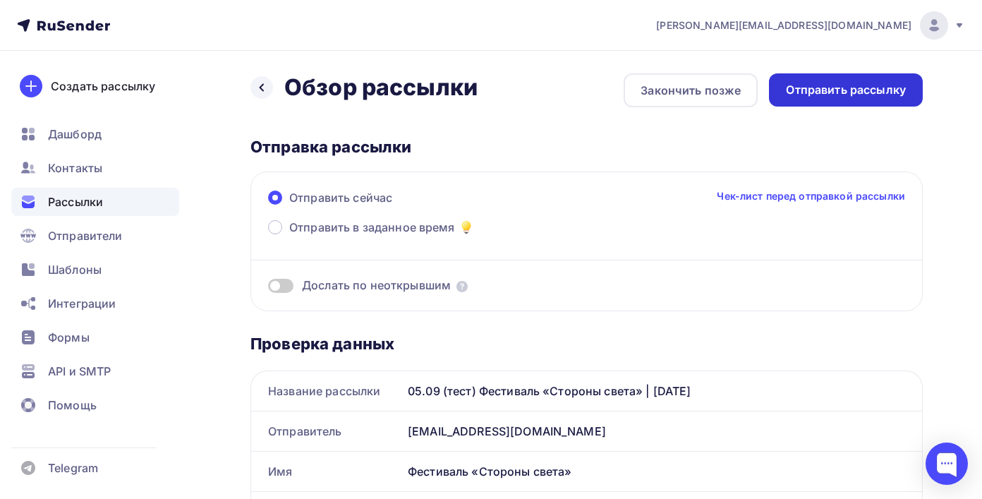
click at [833, 89] on div "Отправить рассылку" at bounding box center [846, 90] width 120 height 16
